Goal: Go to known website: Go to known website

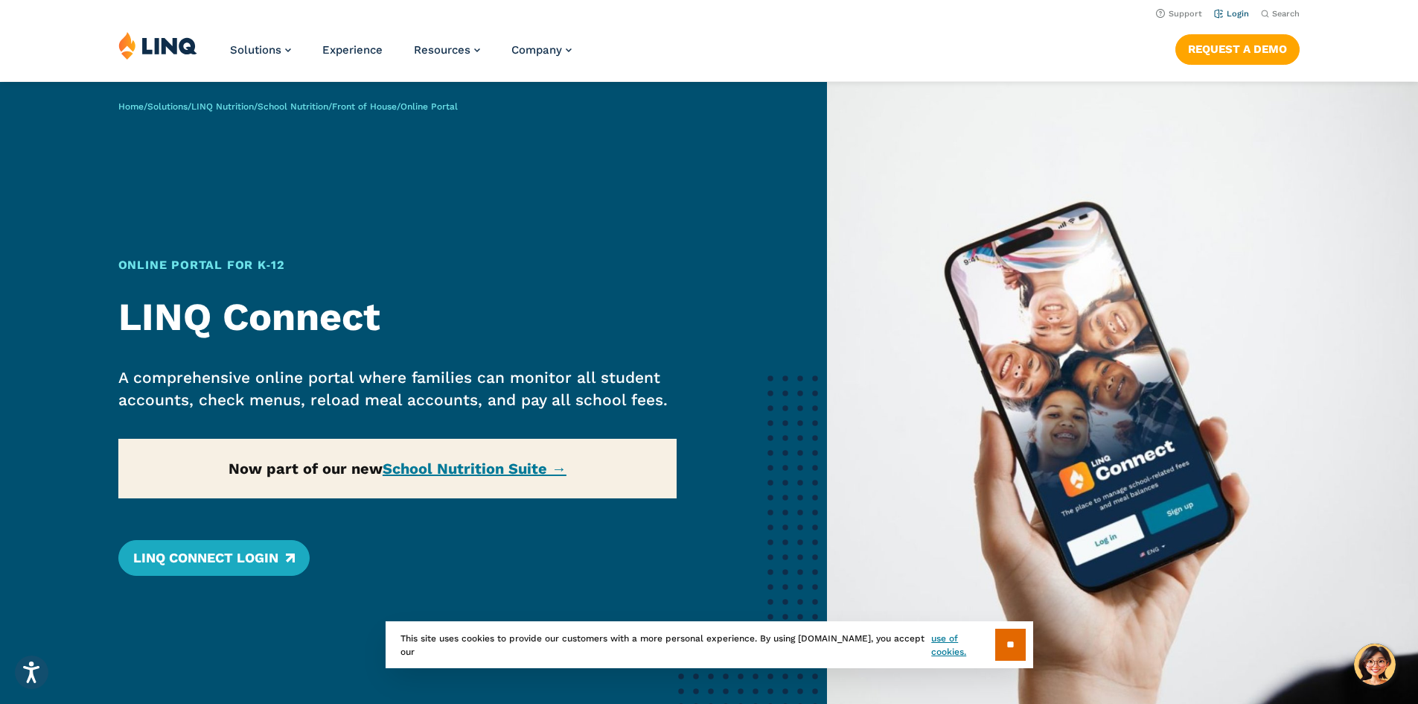
click at [1226, 14] on link "Login" at bounding box center [1231, 14] width 35 height 10
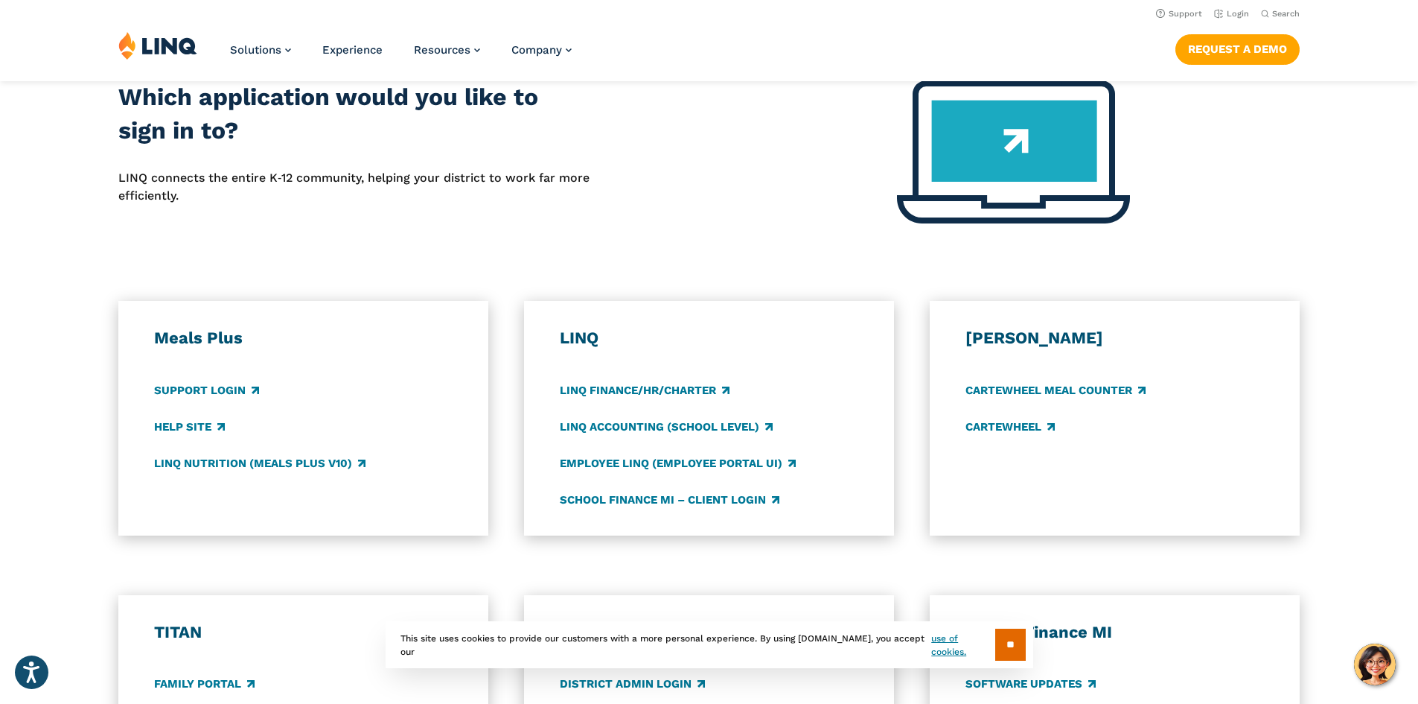
scroll to position [402, 0]
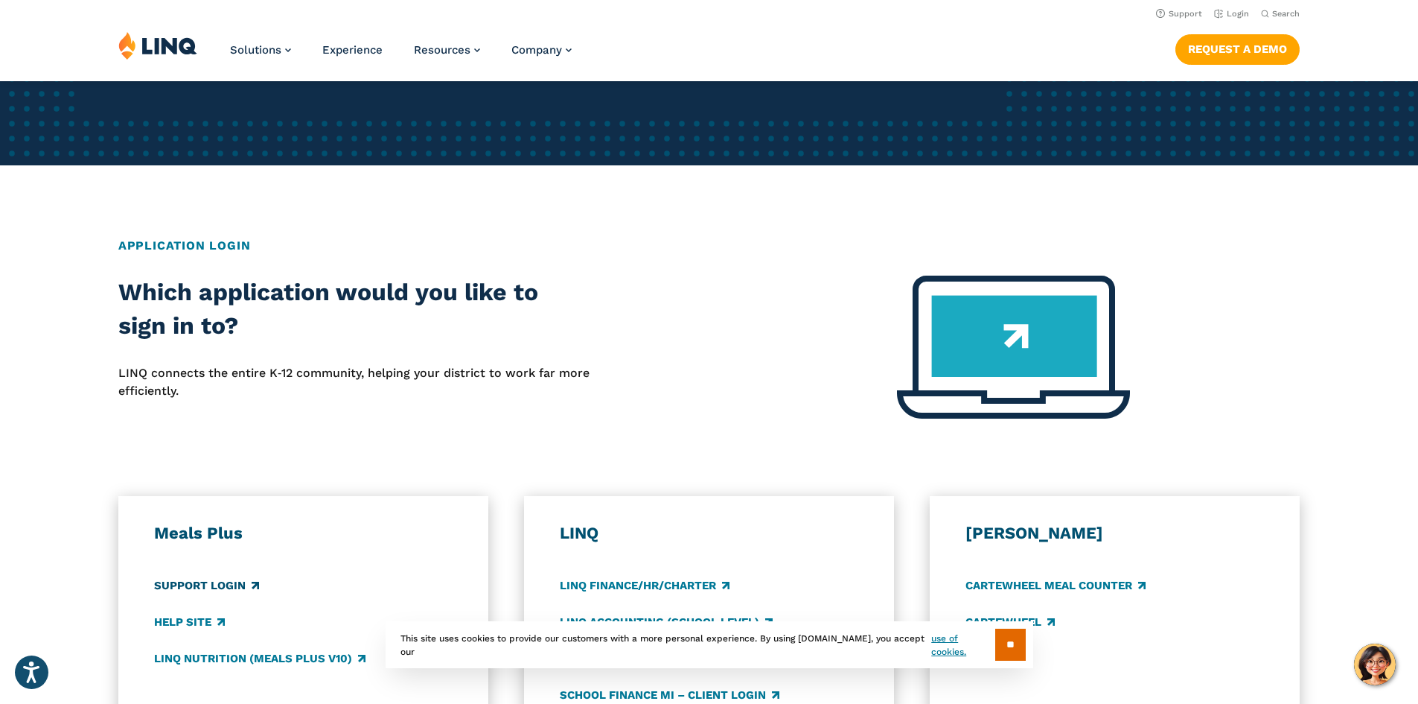
click at [191, 584] on link "Support Login" at bounding box center [206, 585] width 105 height 16
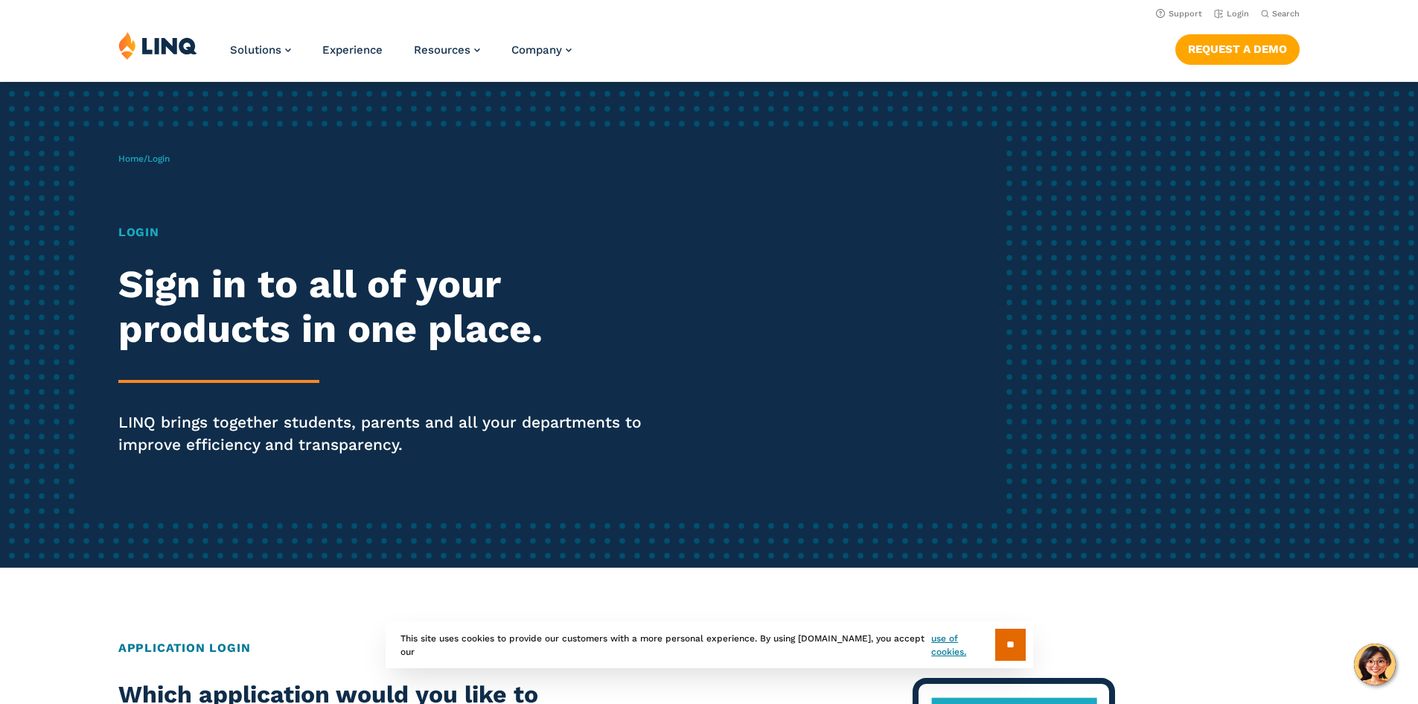
scroll to position [402, 0]
